Goal: Task Accomplishment & Management: Complete application form

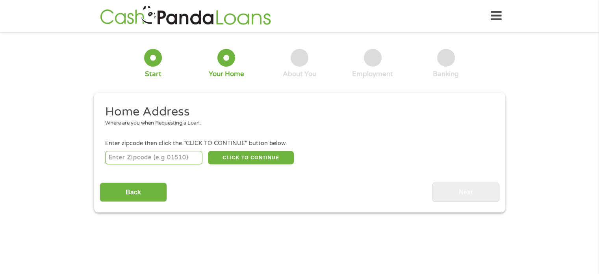
click at [154, 156] on input "number" at bounding box center [153, 157] width 97 height 13
type input "72450"
select select "[US_STATE]"
click at [235, 157] on button "CLICK TO CONTINUE" at bounding box center [251, 157] width 86 height 13
type input "72450"
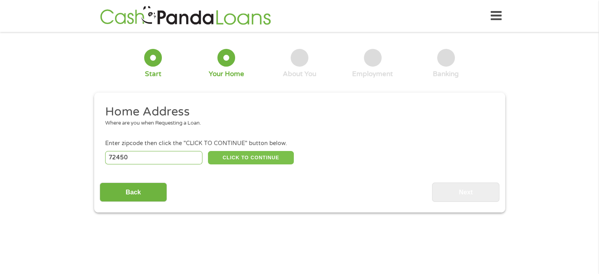
type input "Paragould"
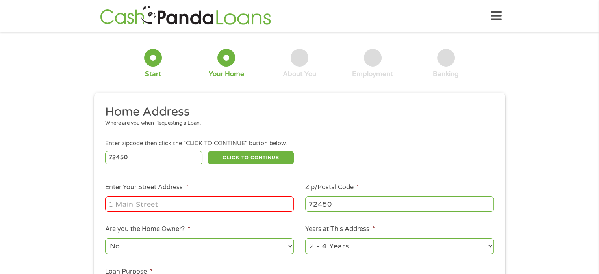
click at [221, 217] on ul "Home Address Where are you when Requesting a Loan. Enter zipcode then click the…" at bounding box center [300, 209] width 400 height 210
click at [219, 208] on input "Enter Your Street Address *" at bounding box center [199, 203] width 189 height 15
type input "405 [PERSON_NAME]"
click at [260, 245] on select "No Yes" at bounding box center [199, 246] width 189 height 16
click at [105, 239] on select "No Yes" at bounding box center [199, 246] width 189 height 16
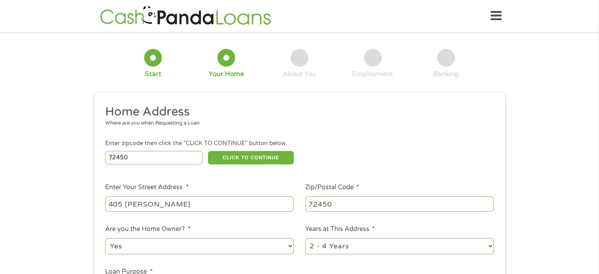
click at [247, 246] on select "No Yes" at bounding box center [199, 246] width 189 height 16
select select "no"
click at [105, 239] on select "No Yes" at bounding box center [199, 246] width 189 height 16
click at [356, 250] on select "1 Year or less 1 - 2 Years 2 - 4 Years Over 4 Years" at bounding box center [399, 246] width 189 height 16
select select "60months"
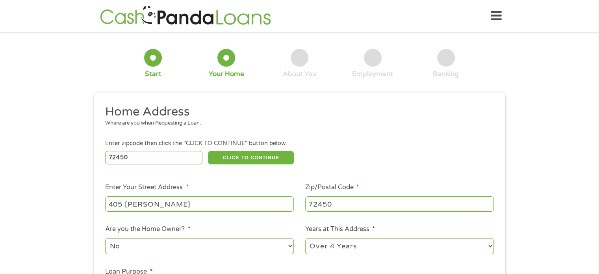
click at [305, 239] on select "1 Year or less 1 - 2 Years 2 - 4 Years Over 4 Years" at bounding box center [399, 246] width 189 height 16
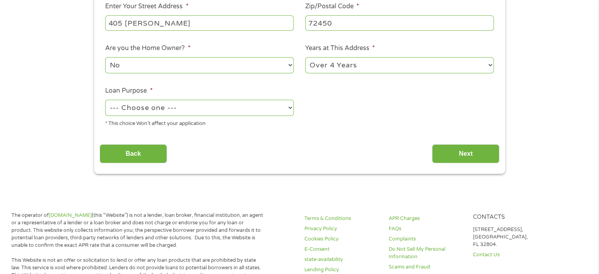
scroll to position [182, 0]
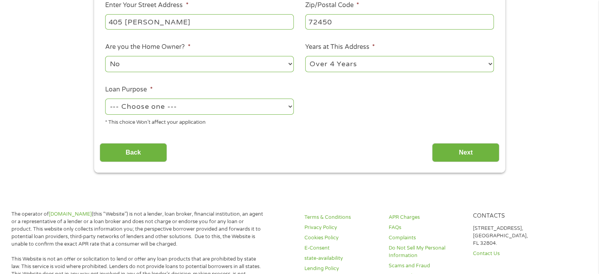
click at [595, 101] on div "1 Start 2 Your Home 3 About You 4 Employment 5 Banking 6 This field is hidden w…" at bounding box center [299, 13] width 599 height 317
click at [254, 106] on select "--- Choose one --- Pay Bills Debt Consolidation Home Improvement Major Purchase…" at bounding box center [199, 106] width 189 height 16
select select "paybills"
click at [105, 99] on select "--- Choose one --- Pay Bills Debt Consolidation Home Improvement Major Purchase…" at bounding box center [199, 106] width 189 height 16
click at [455, 152] on input "Next" at bounding box center [465, 152] width 67 height 19
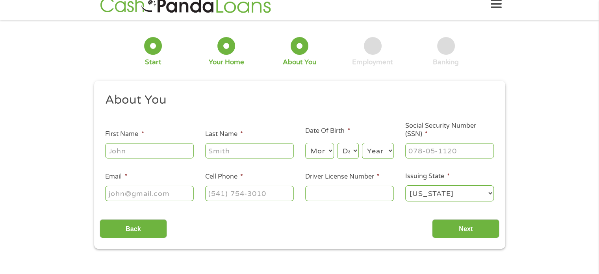
scroll to position [0, 0]
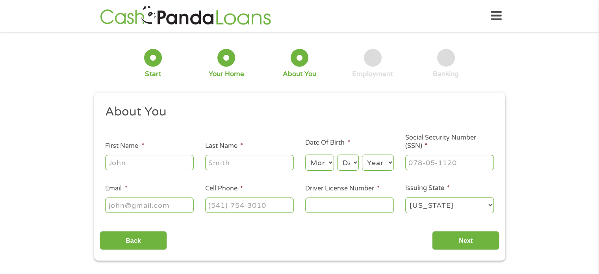
click at [173, 161] on input "First Name *" at bounding box center [149, 162] width 89 height 15
type input "Mica"
type input "Dupwe"
type input "[EMAIL_ADDRESS][DOMAIN_NAME]"
type input "[PHONE_NUMBER]"
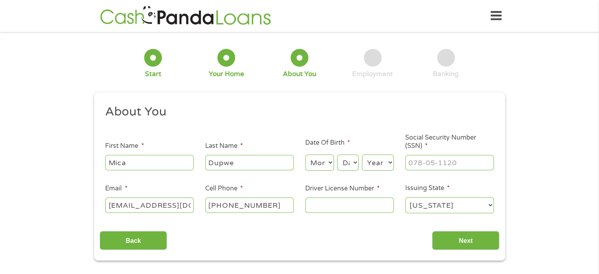
click at [326, 161] on select "Month 1 2 3 4 5 6 7 8 9 10 11 12" at bounding box center [319, 162] width 29 height 16
select select "7"
click at [305, 155] on select "Month 1 2 3 4 5 6 7 8 9 10 11 12" at bounding box center [319, 162] width 29 height 16
click at [350, 163] on select "Day 1 2 3 4 5 6 7 8 9 10 11 12 13 14 15 16 17 18 19 20 21 22 23 24 25 26 27 28 …" at bounding box center [347, 162] width 21 height 16
select select "22"
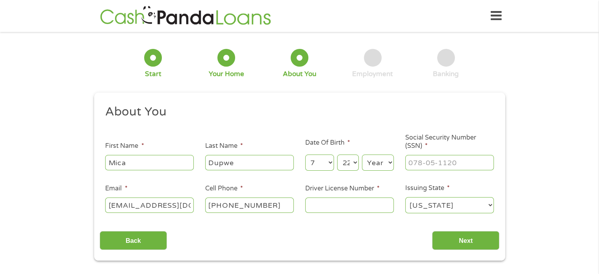
click at [337, 155] on select "Day 1 2 3 4 5 6 7 8 9 10 11 12 13 14 15 16 17 18 19 20 21 22 23 24 25 26 27 28 …" at bounding box center [347, 162] width 21 height 16
click at [379, 163] on select "Year [DATE] 2006 2005 2004 2003 2002 2001 2000 1999 1998 1997 1996 1995 1994 19…" at bounding box center [378, 162] width 32 height 16
select select "1987"
click at [362, 155] on select "Year [DATE] 2006 2005 2004 2003 2002 2001 2000 1999 1998 1997 1996 1995 1994 19…" at bounding box center [378, 162] width 32 height 16
click at [428, 163] on input "___-__-____" at bounding box center [449, 162] width 89 height 15
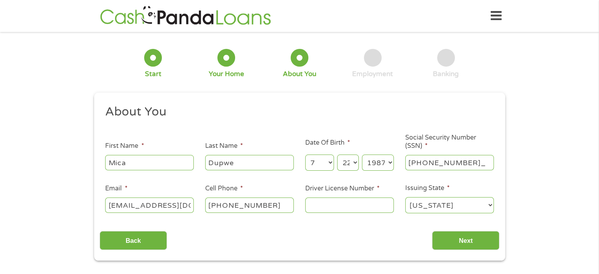
type input "429-75-8159"
click at [325, 208] on input "Driver License Number *" at bounding box center [349, 204] width 89 height 15
type input "915246031"
click at [445, 237] on input "Next" at bounding box center [465, 240] width 67 height 19
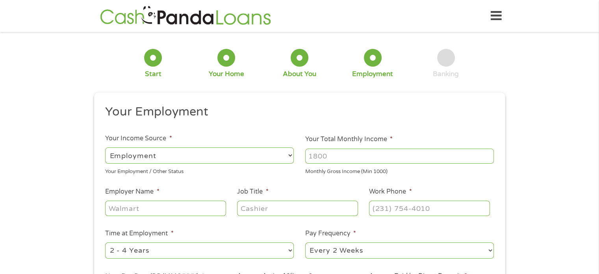
scroll to position [3, 3]
click at [337, 163] on input "Your Total Monthly Income *" at bounding box center [399, 155] width 189 height 15
type input "5000"
click at [191, 212] on input "Employer Name *" at bounding box center [165, 207] width 121 height 15
type input "Sud Scrub"
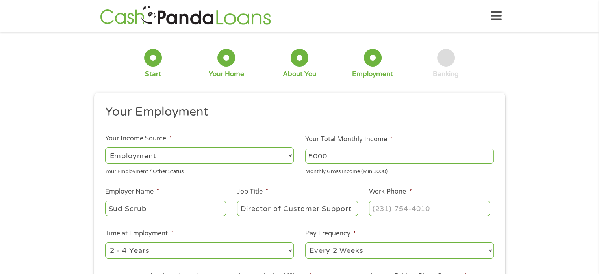
type input "Director of Customer Support"
type input "[PHONE_NUMBER]"
click at [334, 248] on select "--- Choose one --- Every 2 Weeks Every Week Monthly Semi-Monthly" at bounding box center [399, 250] width 189 height 16
select select "monthly"
click at [305, 243] on select "--- Choose one --- Every 2 Weeks Every Week Monthly Semi-Monthly" at bounding box center [399, 250] width 189 height 16
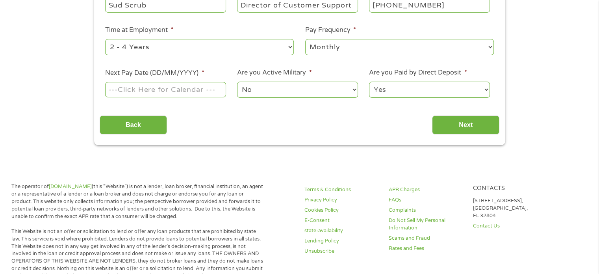
scroll to position [220, 0]
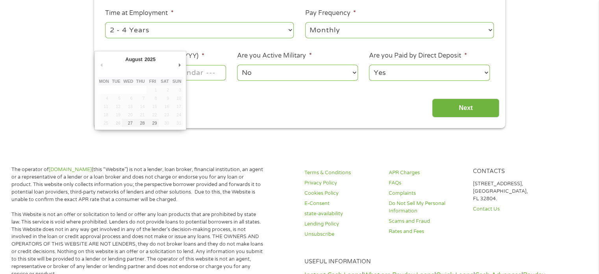
click at [181, 74] on body "Home Get Loan Offer How it works FAQs Blog Cash Loans Quick Loans Online Loans …" at bounding box center [299, 246] width 599 height 933
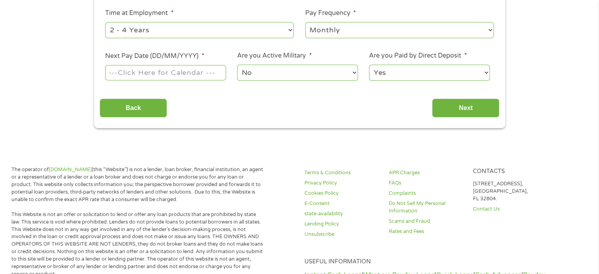
click at [181, 74] on input "Next Pay Date (DD/MM/YYYY) *" at bounding box center [165, 72] width 121 height 15
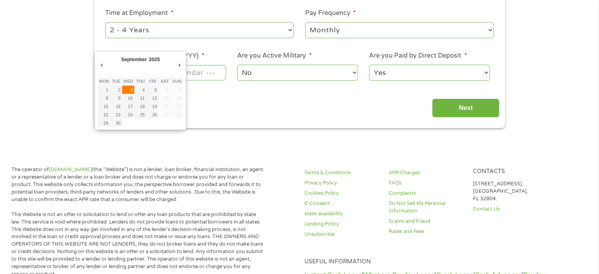
type input "[DATE]"
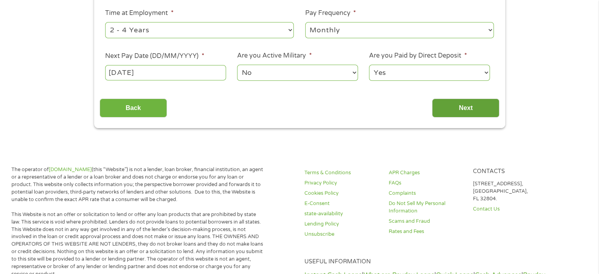
click at [443, 111] on input "Next" at bounding box center [465, 107] width 67 height 19
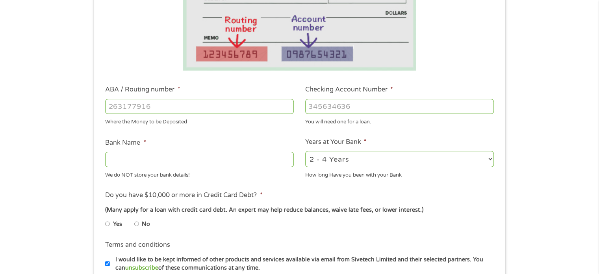
scroll to position [165, 0]
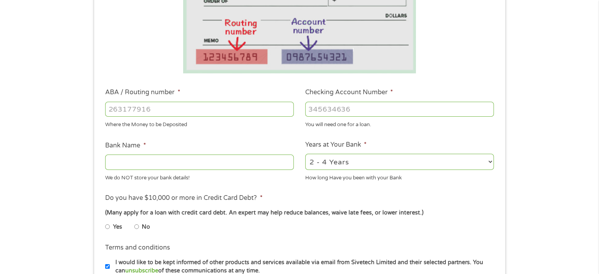
click at [164, 107] on input "ABA / Routing number *" at bounding box center [199, 109] width 189 height 15
click at [335, 110] on input "Checking Account Number *" at bounding box center [399, 109] width 189 height 15
drag, startPoint x: 161, startPoint y: 112, endPoint x: 71, endPoint y: 111, distance: 90.2
click at [71, 111] on div "1 Start 2 Your Home 3 About You 4 Employment 5 Banking 6 This field is hidden w…" at bounding box center [299, 121] width 599 height 499
click at [354, 111] on input "Checking Account Number *" at bounding box center [399, 109] width 189 height 15
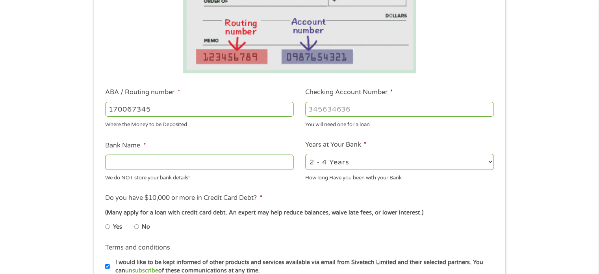
drag, startPoint x: 203, startPoint y: 111, endPoint x: 28, endPoint y: 110, distance: 175.6
click at [28, 110] on div "1 Start 2 Your Home 3 About You 4 Employment 5 Banking 6 This field is hidden w…" at bounding box center [299, 121] width 599 height 499
type input "051504759"
click at [329, 113] on input "Checking Account Number *" at bounding box center [399, 109] width 189 height 15
type input "170067345"
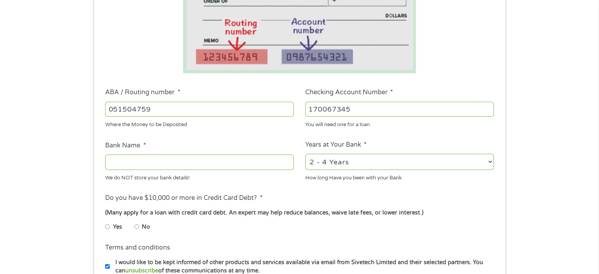
click at [241, 160] on input "Bank Name *" at bounding box center [199, 161] width 189 height 15
type input "Credit [DATE]"
click at [342, 164] on select "2 - 4 Years 6 - 12 Months 1 - 2 Years Over 4 Years" at bounding box center [399, 162] width 189 height 16
select select "60months"
click at [305, 154] on select "2 - 4 Years 6 - 12 Months 1 - 2 Years Over 4 Years" at bounding box center [399, 162] width 189 height 16
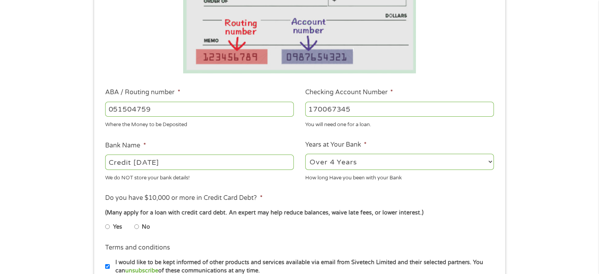
click at [137, 227] on input "No" at bounding box center [136, 226] width 5 height 13
radio input "true"
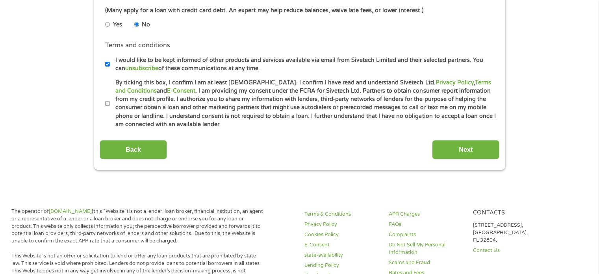
scroll to position [365, 0]
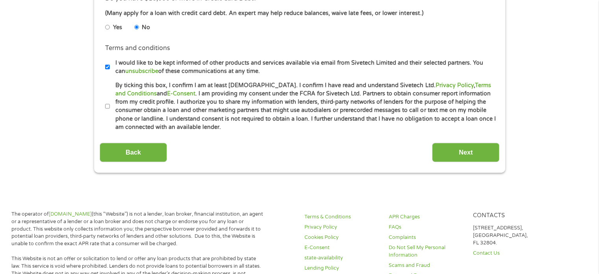
click at [106, 106] on input "By ticking this box, I confirm I am at least [DEMOGRAPHIC_DATA]. I confirm I ha…" at bounding box center [107, 106] width 5 height 13
checkbox input "true"
click at [467, 148] on input "Next" at bounding box center [465, 152] width 67 height 19
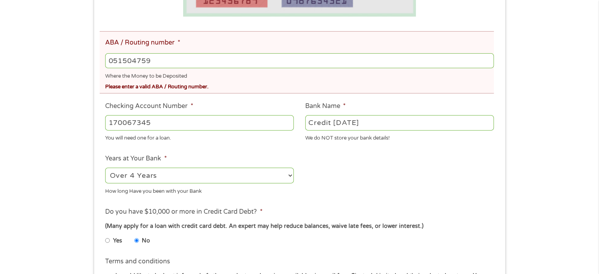
scroll to position [248, 0]
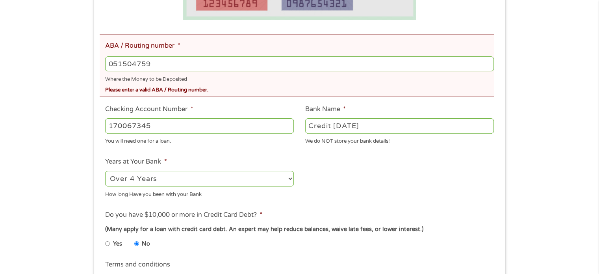
click at [181, 62] on input "051504759" at bounding box center [299, 63] width 388 height 15
click at [133, 64] on input "051504759" at bounding box center [299, 63] width 388 height 15
click at [113, 64] on input "051504759" at bounding box center [299, 63] width 388 height 15
click at [132, 64] on input "051504759" at bounding box center [299, 63] width 388 height 15
drag, startPoint x: 166, startPoint y: 65, endPoint x: 60, endPoint y: 69, distance: 106.0
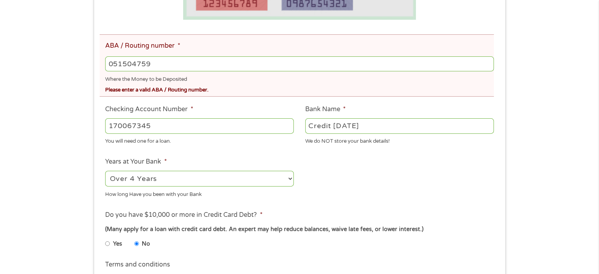
click at [60, 69] on div "There was a problem with your submission. Please review the fields below. 1 Sta…" at bounding box center [299, 88] width 599 height 599
type input "051504759"
click at [337, 83] on div "Where the Money to be Deposited" at bounding box center [299, 78] width 388 height 11
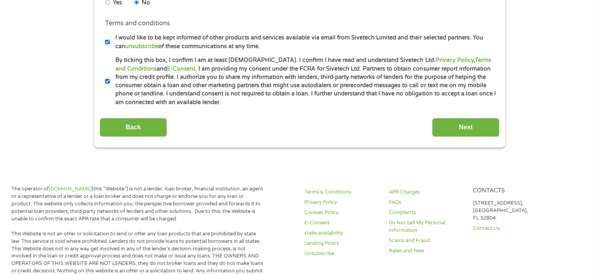
scroll to position [492, 0]
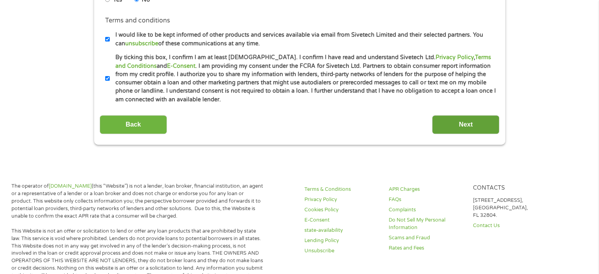
click at [443, 128] on input "Next" at bounding box center [465, 124] width 67 height 19
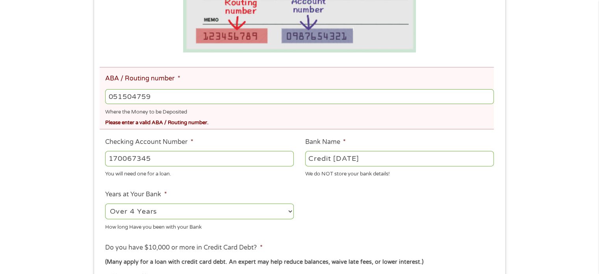
scroll to position [239, 0]
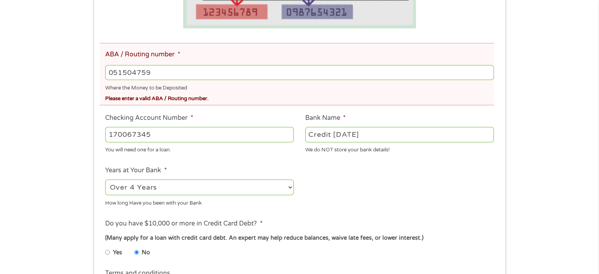
drag, startPoint x: 195, startPoint y: 70, endPoint x: 23, endPoint y: 99, distance: 174.4
click at [23, 99] on div "There was a problem with your submission. Please review the fields below. 1 Sta…" at bounding box center [299, 97] width 599 height 599
type input "082000109"
type input "REGIONS BANK"
type input "082000109"
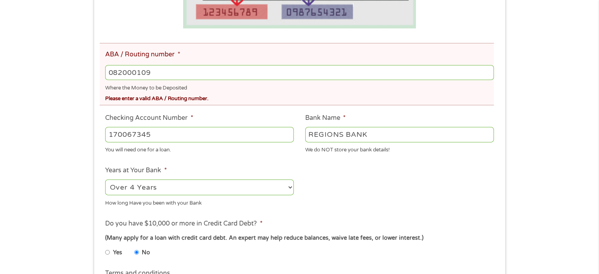
drag, startPoint x: 162, startPoint y: 143, endPoint x: 57, endPoint y: 139, distance: 105.2
click at [57, 139] on div "There was a problem with your submission. Please review the fields below. 1 Sta…" at bounding box center [299, 97] width 599 height 599
type input "0358556532"
click at [301, 154] on li "Bank Name * REGIONS BANK We do NOT store your bank details!" at bounding box center [400, 133] width 200 height 41
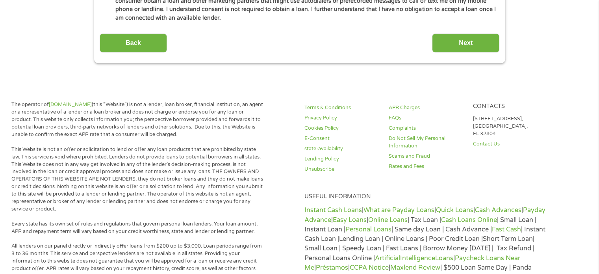
scroll to position [596, 0]
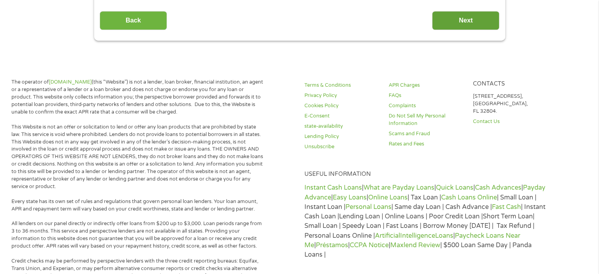
click at [473, 12] on input "Next" at bounding box center [465, 20] width 67 height 19
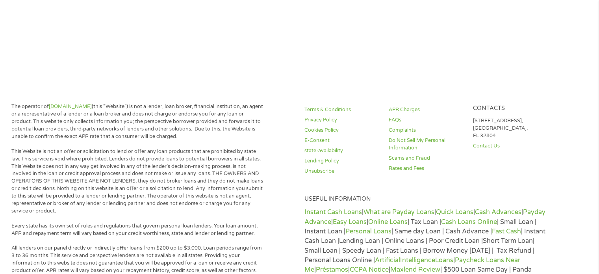
click at [473, 18] on body "Home Get Loan Offer How it works FAQs Blog Cash Loans Quick Loans Online Loans …" at bounding box center [299, 215] width 599 height 872
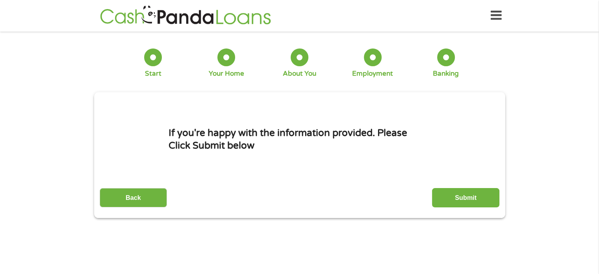
scroll to position [0, 0]
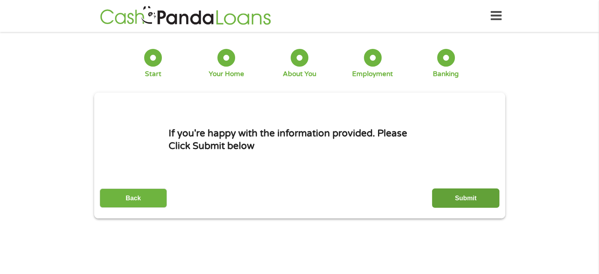
click at [473, 198] on input "Submit" at bounding box center [465, 197] width 67 height 19
